Goal: Communication & Community: Answer question/provide support

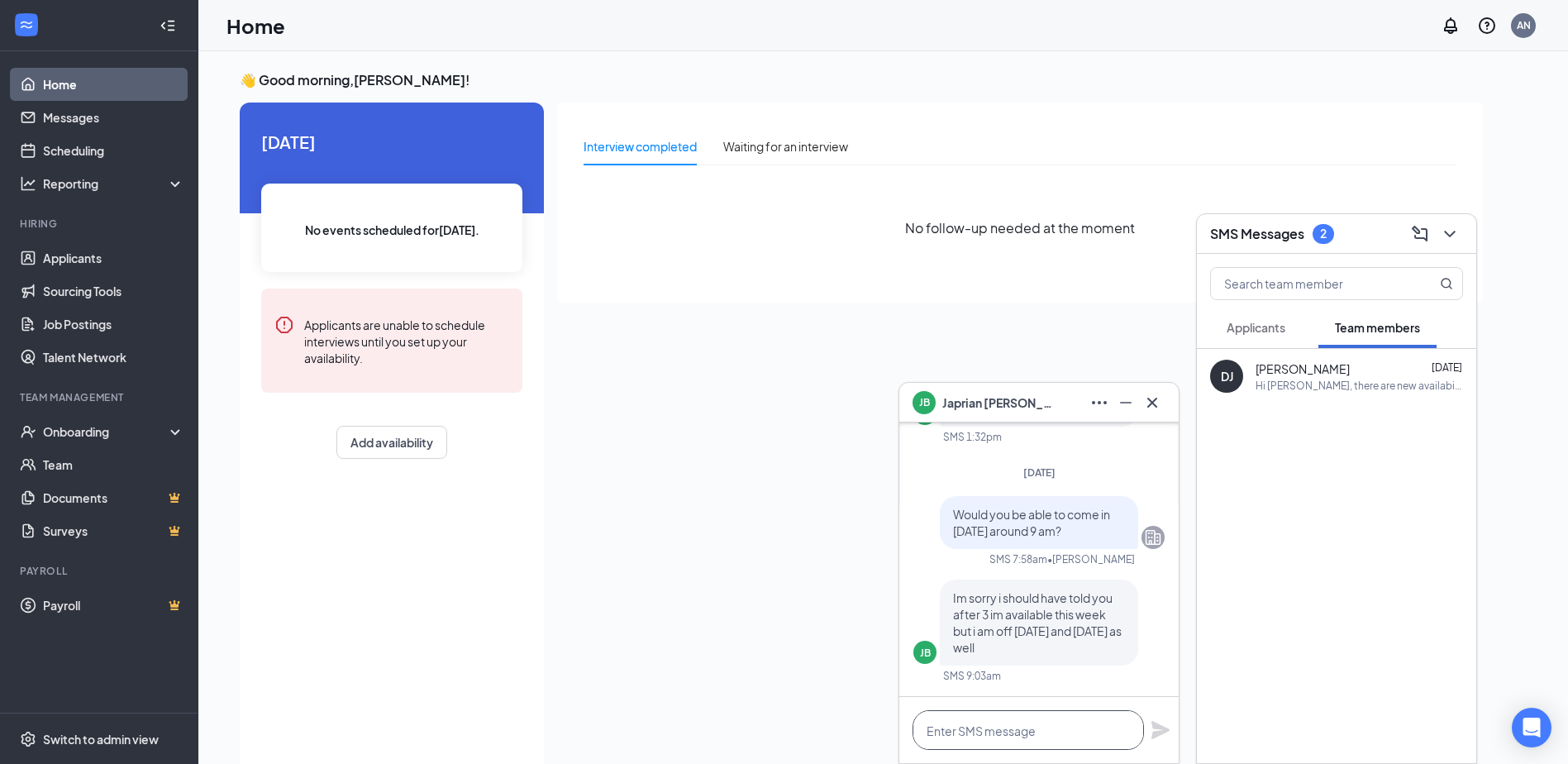
click at [1010, 730] on textarea at bounding box center [1028, 731] width 231 height 40
click at [1301, 236] on h3 "SMS Messages" at bounding box center [1256, 233] width 94 height 18
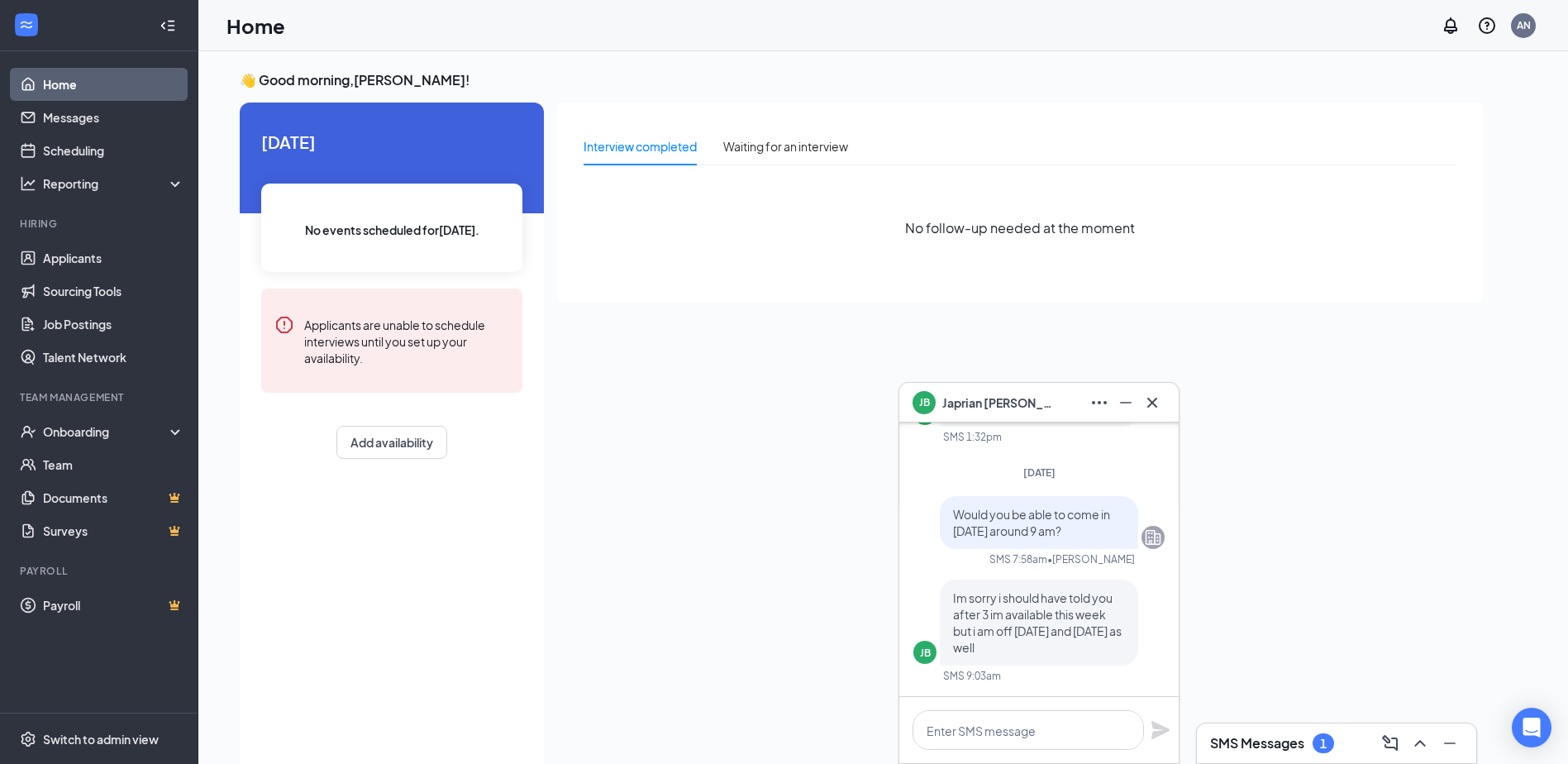
click at [1229, 739] on h3 "SMS Messages" at bounding box center [1256, 743] width 94 height 18
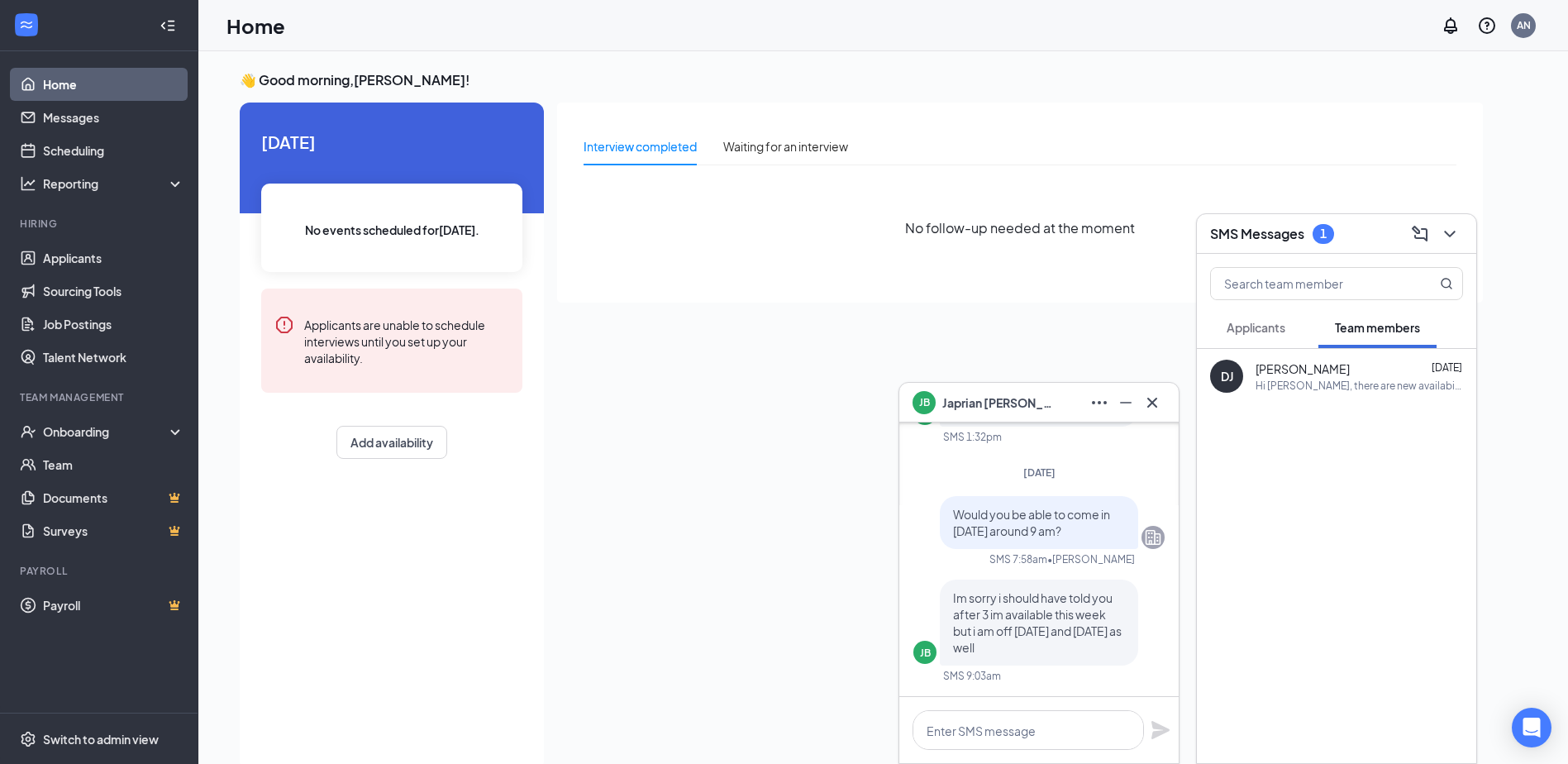
click at [1276, 333] on span "Applicants" at bounding box center [1256, 328] width 59 height 15
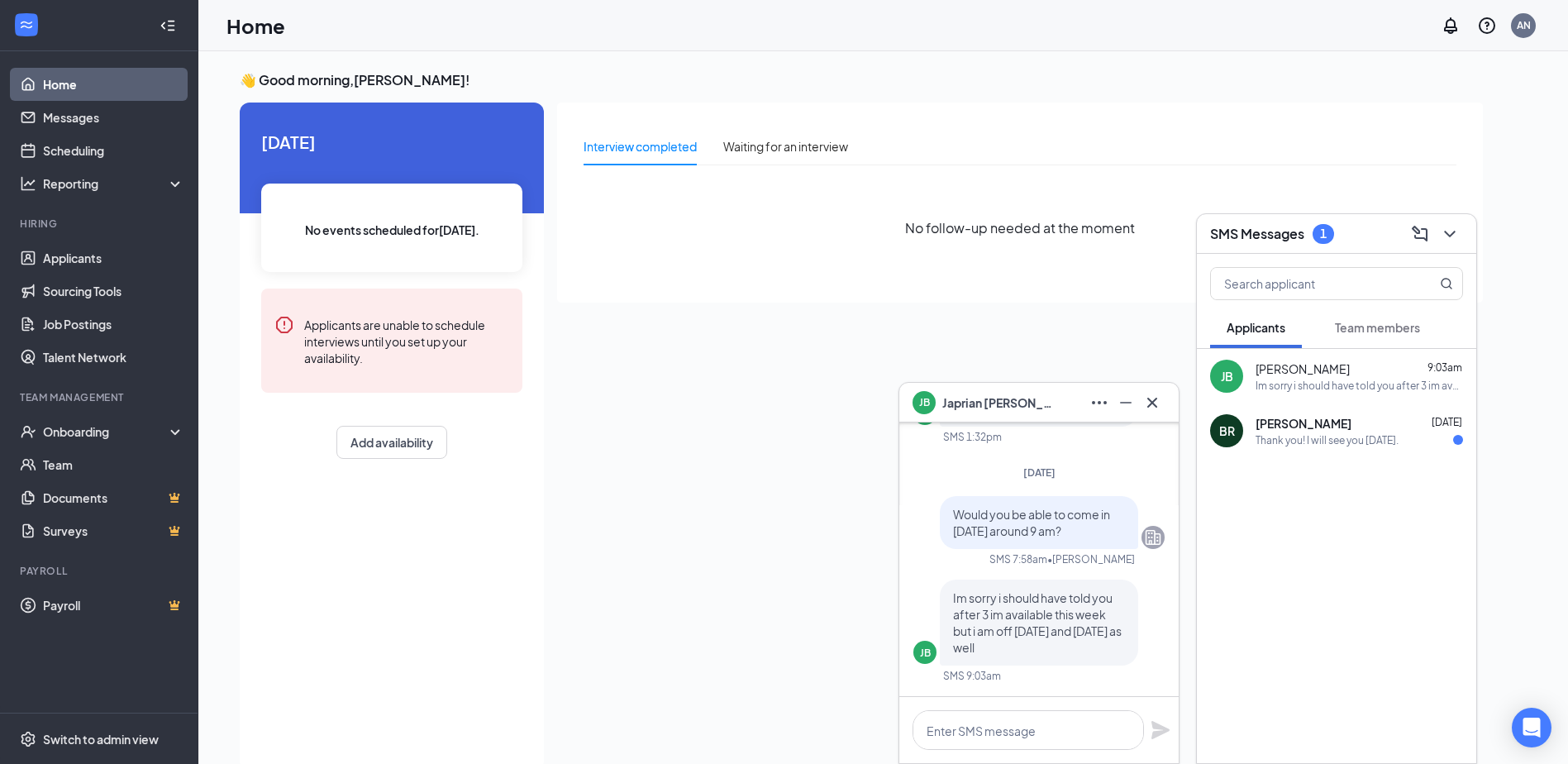
click at [1349, 438] on div "Thank you! I will see you [DATE]." at bounding box center [1326, 440] width 143 height 14
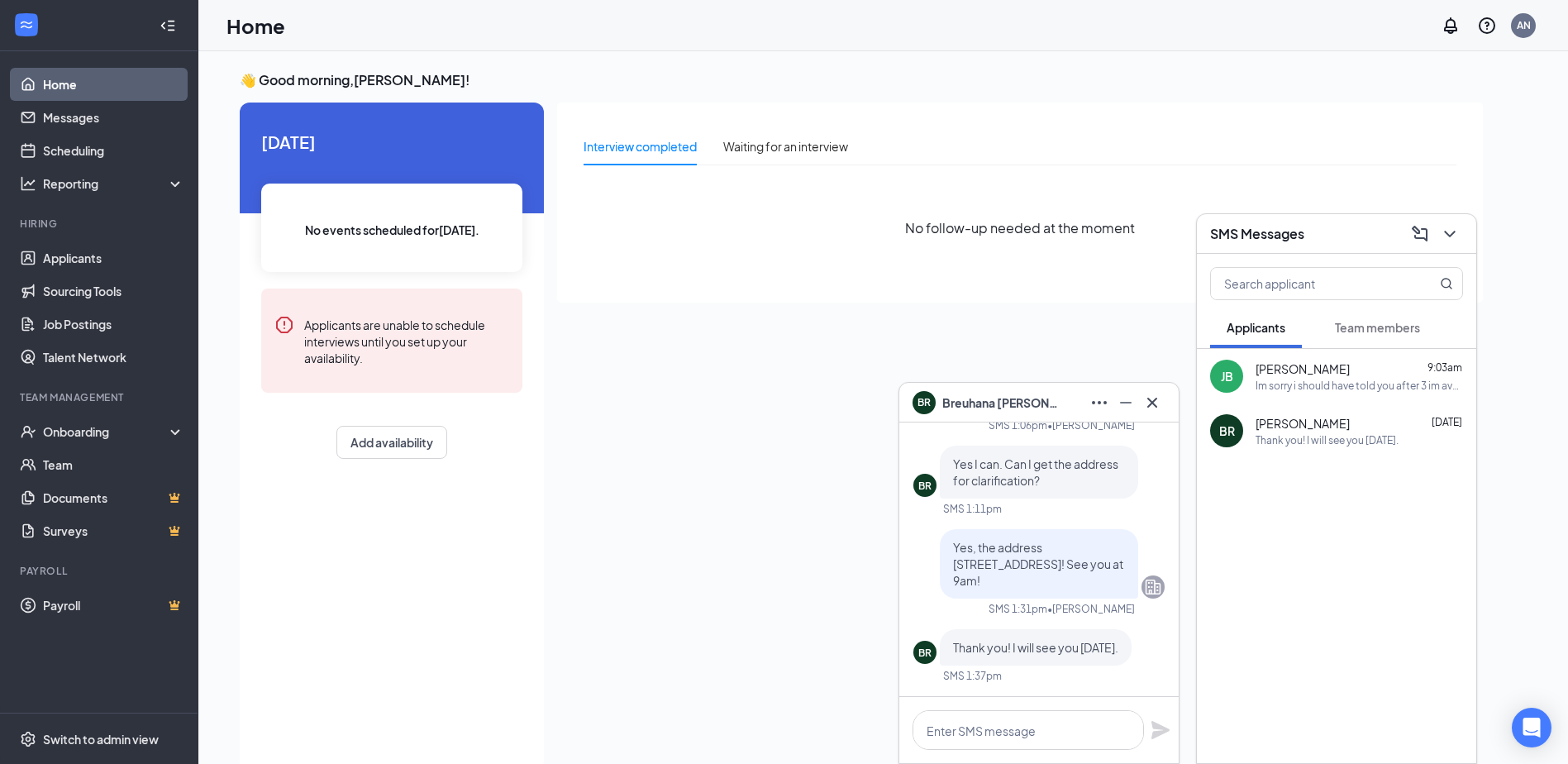
click at [1322, 380] on div "Im sorry i should have told you after 3 im available this week but i am off [DA…" at bounding box center [1359, 386] width 207 height 14
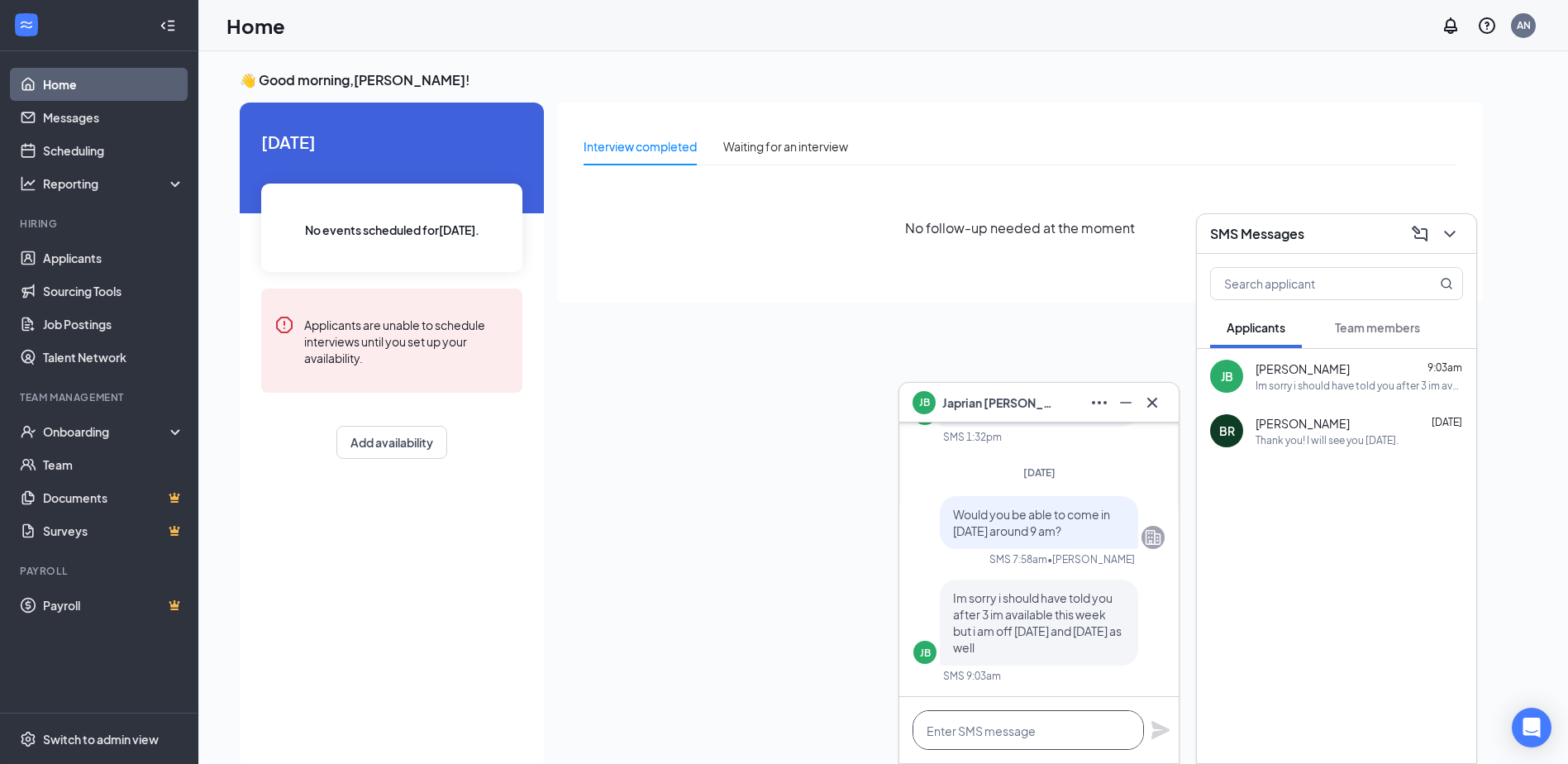
click at [1047, 730] on textarea at bounding box center [1028, 731] width 231 height 40
click at [953, 727] on textarea "not a problem!" at bounding box center [1028, 731] width 231 height 40
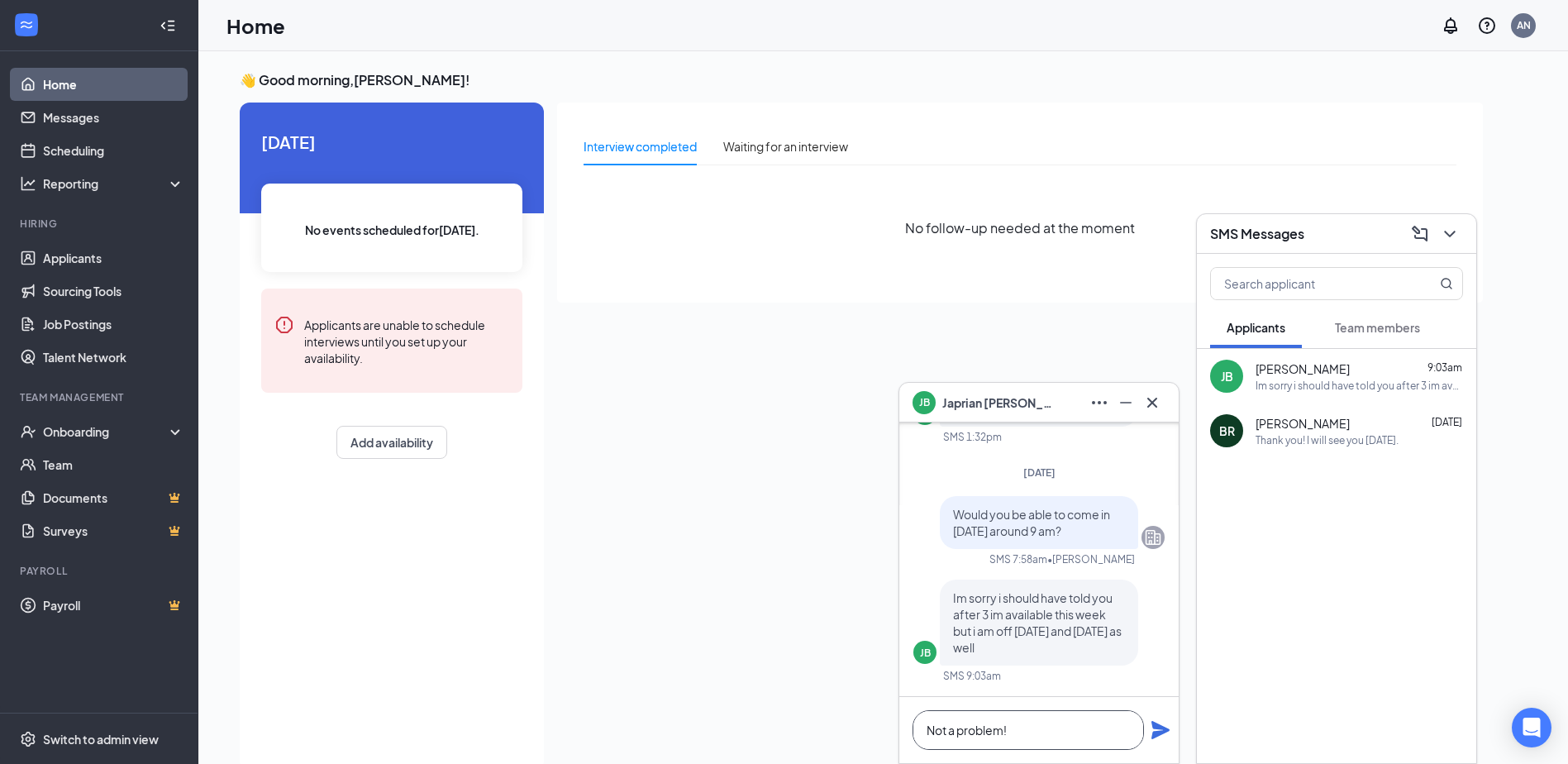
click at [1016, 732] on textarea "Not a problem!" at bounding box center [1028, 731] width 231 height 40
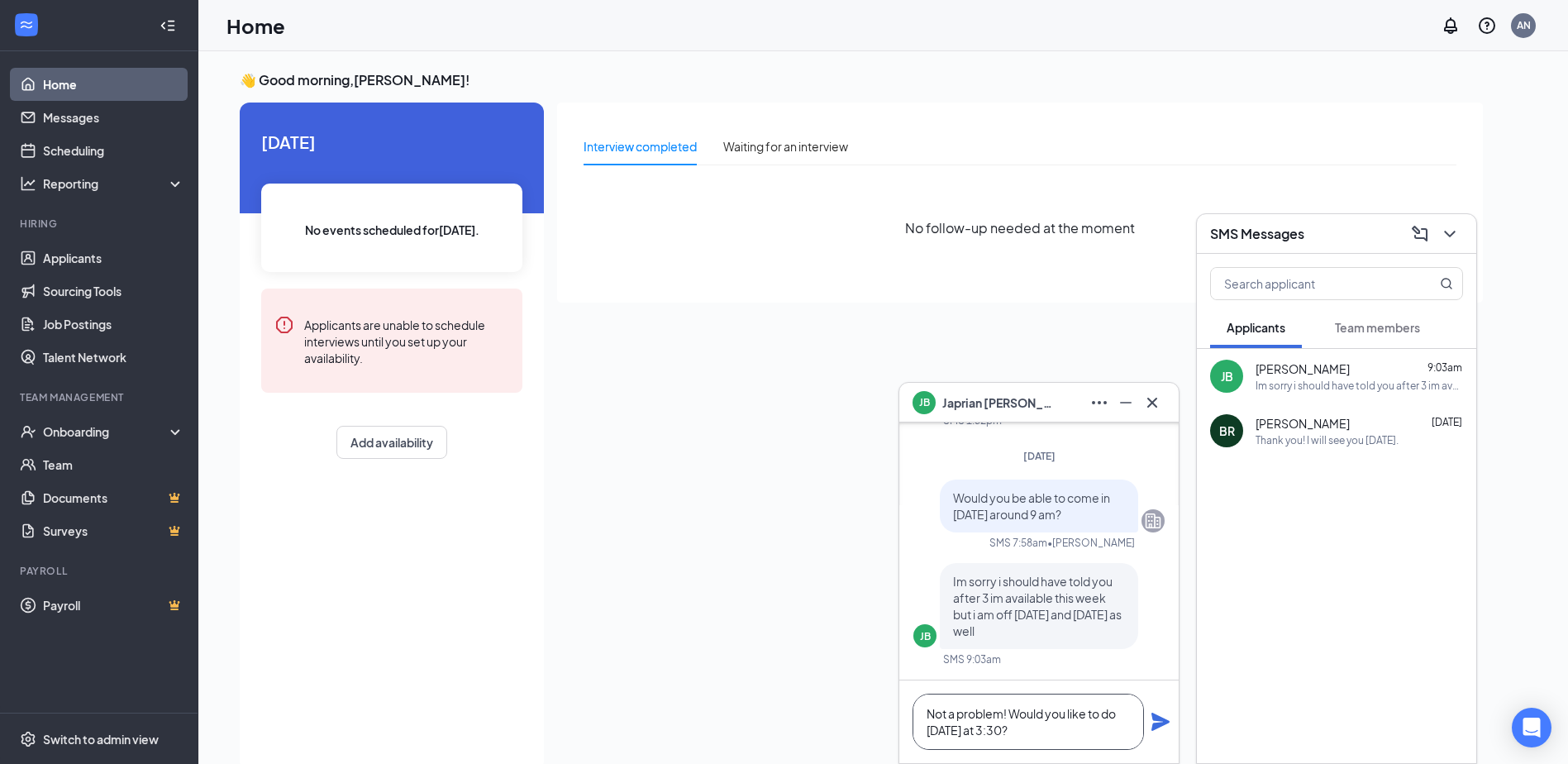
type textarea "Not a problem! Would you like to do [DATE] at 3:30?"
click at [1157, 718] on icon "Plane" at bounding box center [1161, 721] width 18 height 18
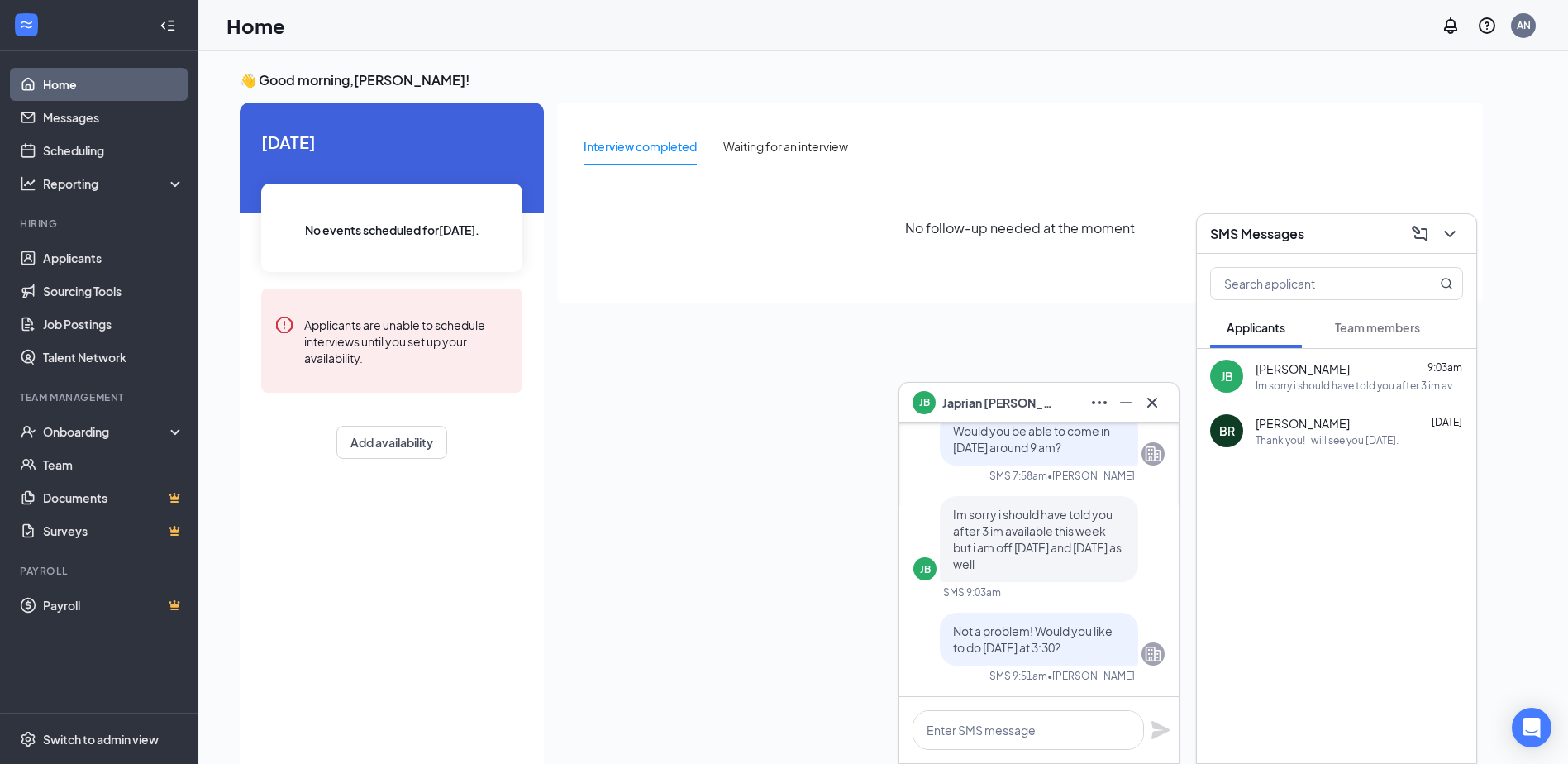
scroll to position [0, 0]
